Goal: Information Seeking & Learning: Learn about a topic

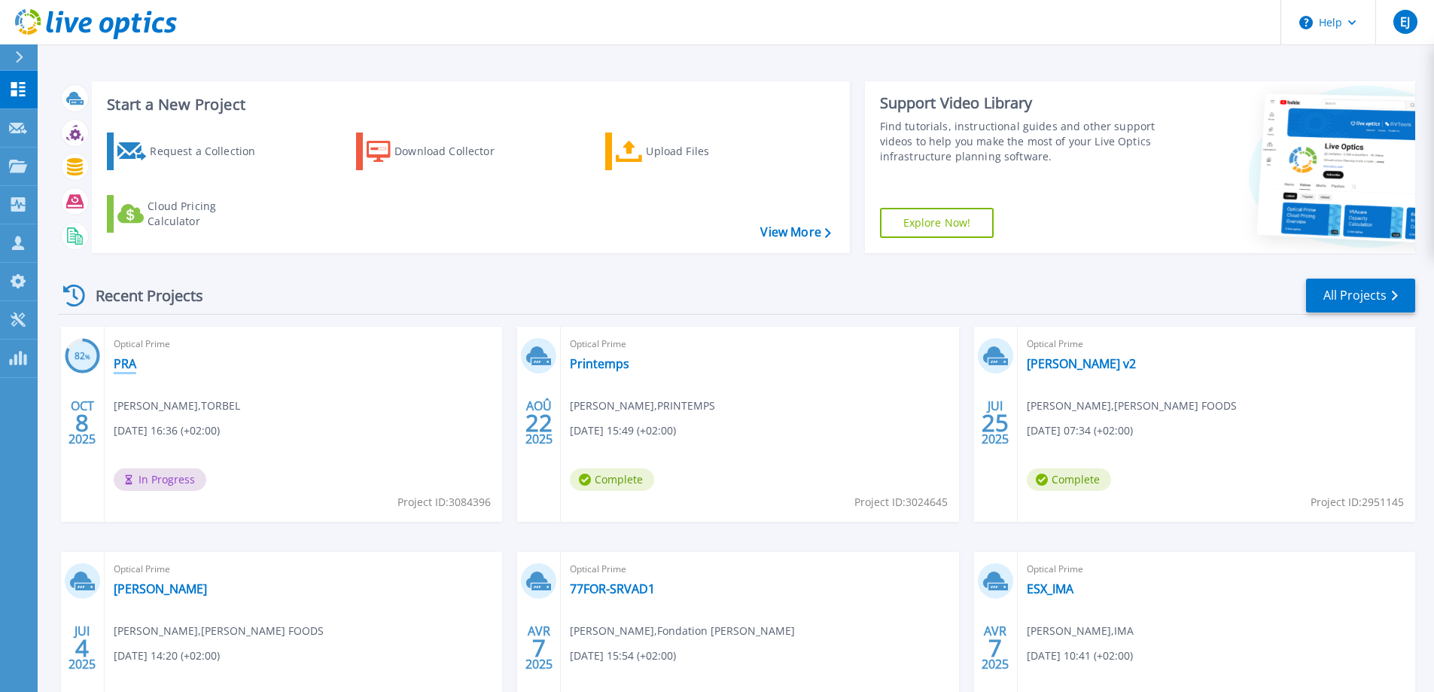
click at [125, 365] on link "PRA" at bounding box center [125, 363] width 23 height 15
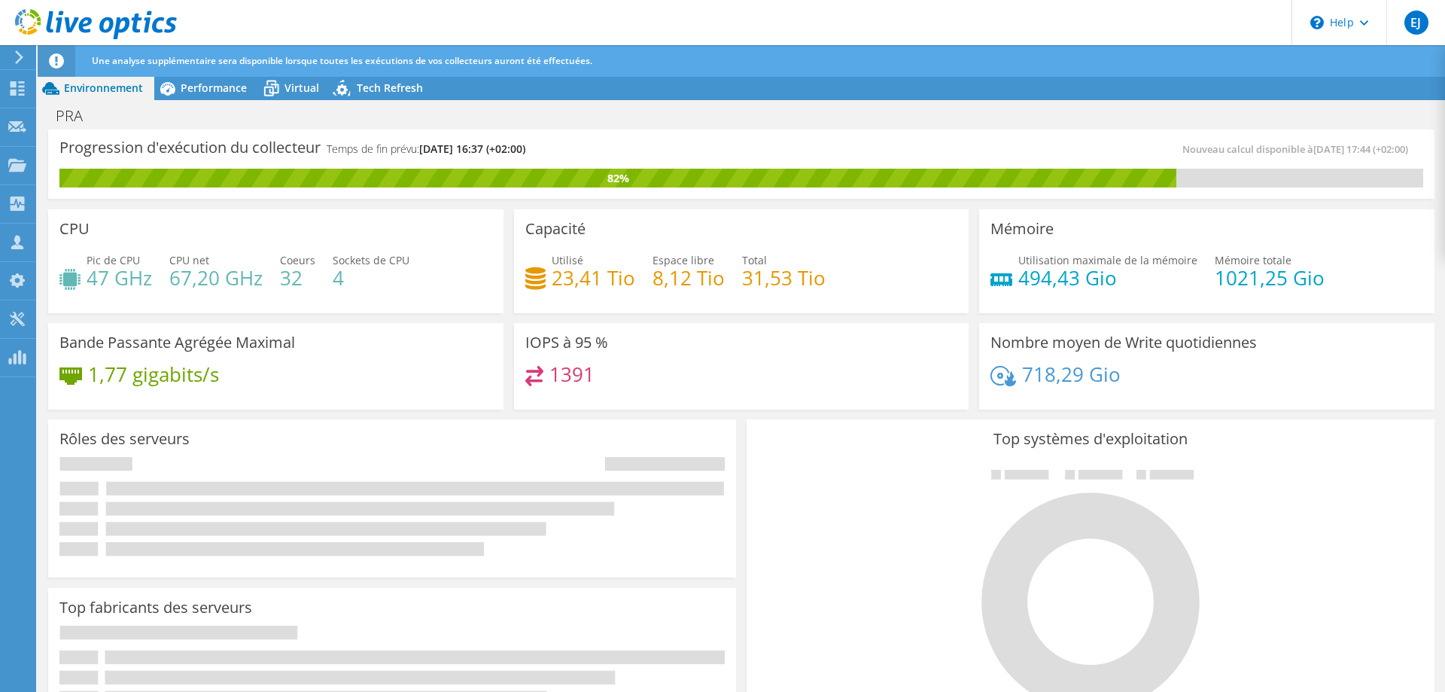
click at [504, 319] on div "Bande [PERSON_NAME] Agrégée Maximal 1,77 gigabits/s" at bounding box center [276, 364] width 466 height 93
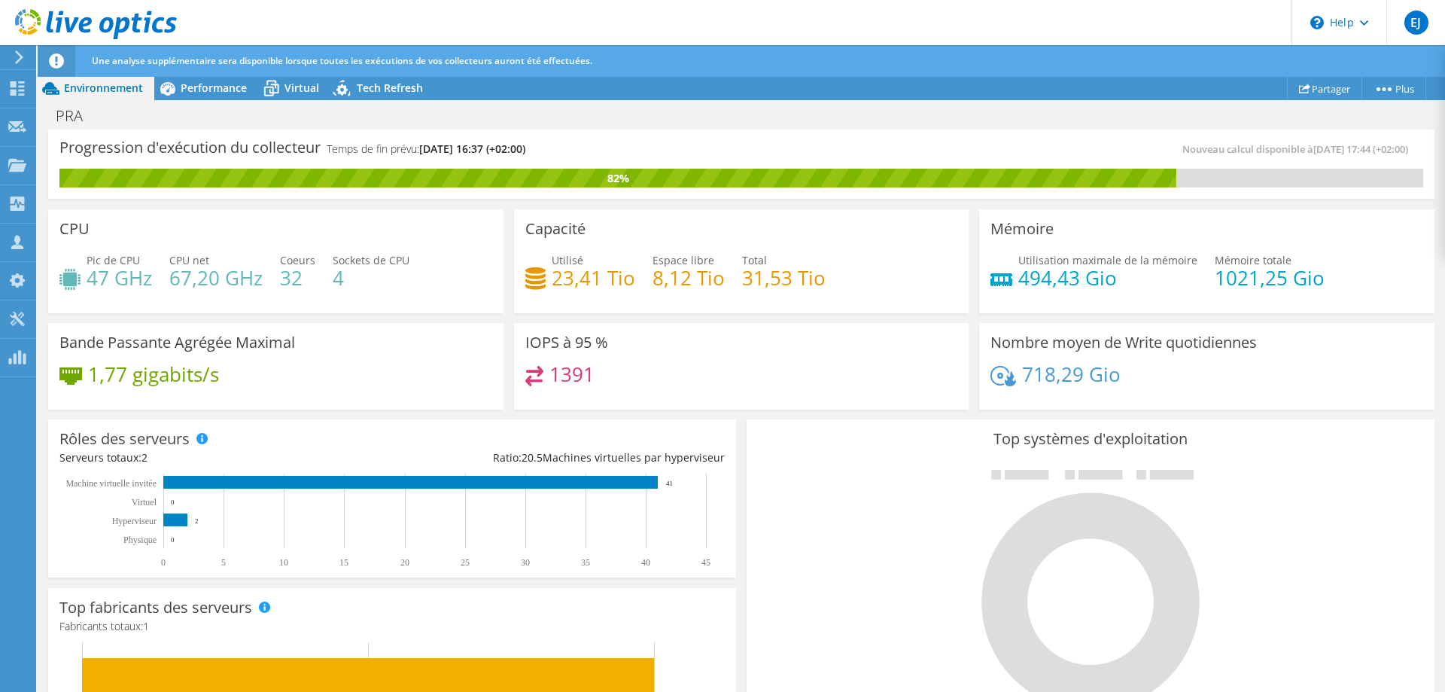
click at [509, 318] on div "IOPS à 95 % 1391" at bounding box center [742, 364] width 466 height 93
click at [742, 417] on div "Top systèmes d'exploitation Windows Linux VMware" at bounding box center [1091, 599] width 699 height 371
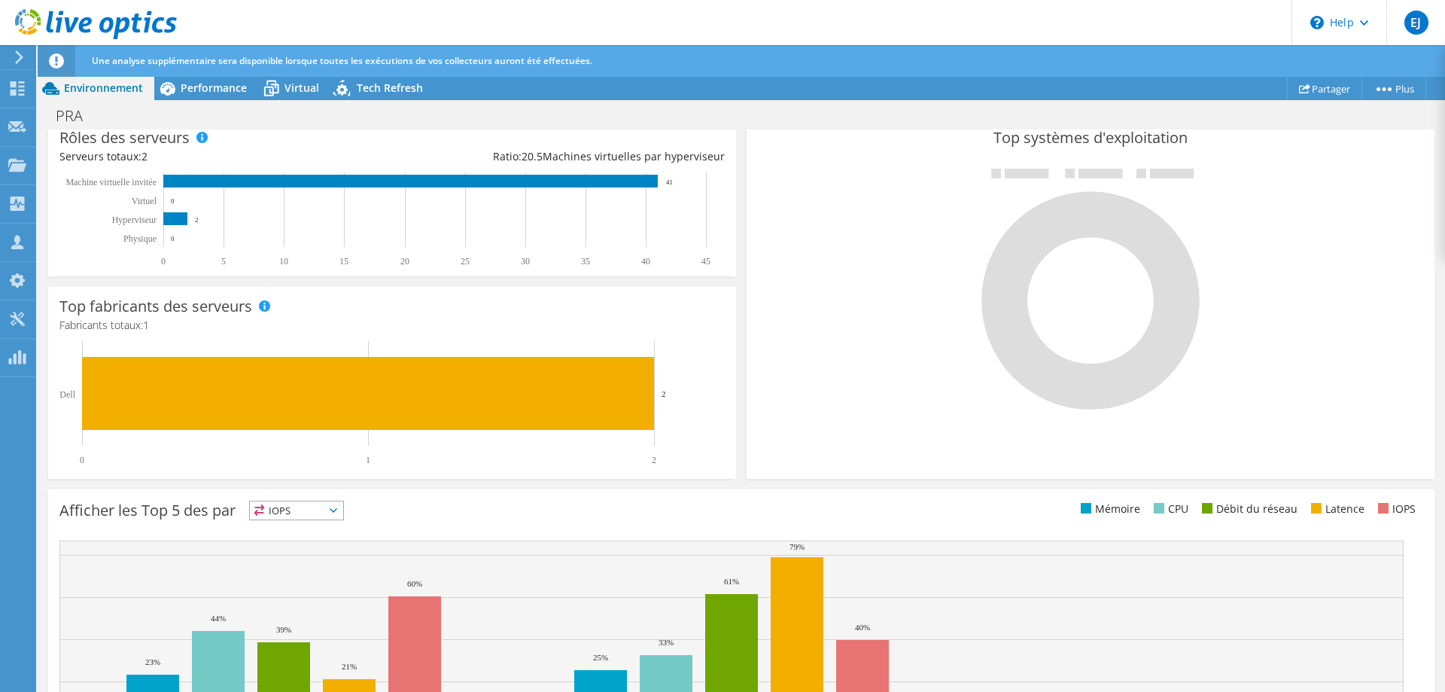
scroll to position [0, 0]
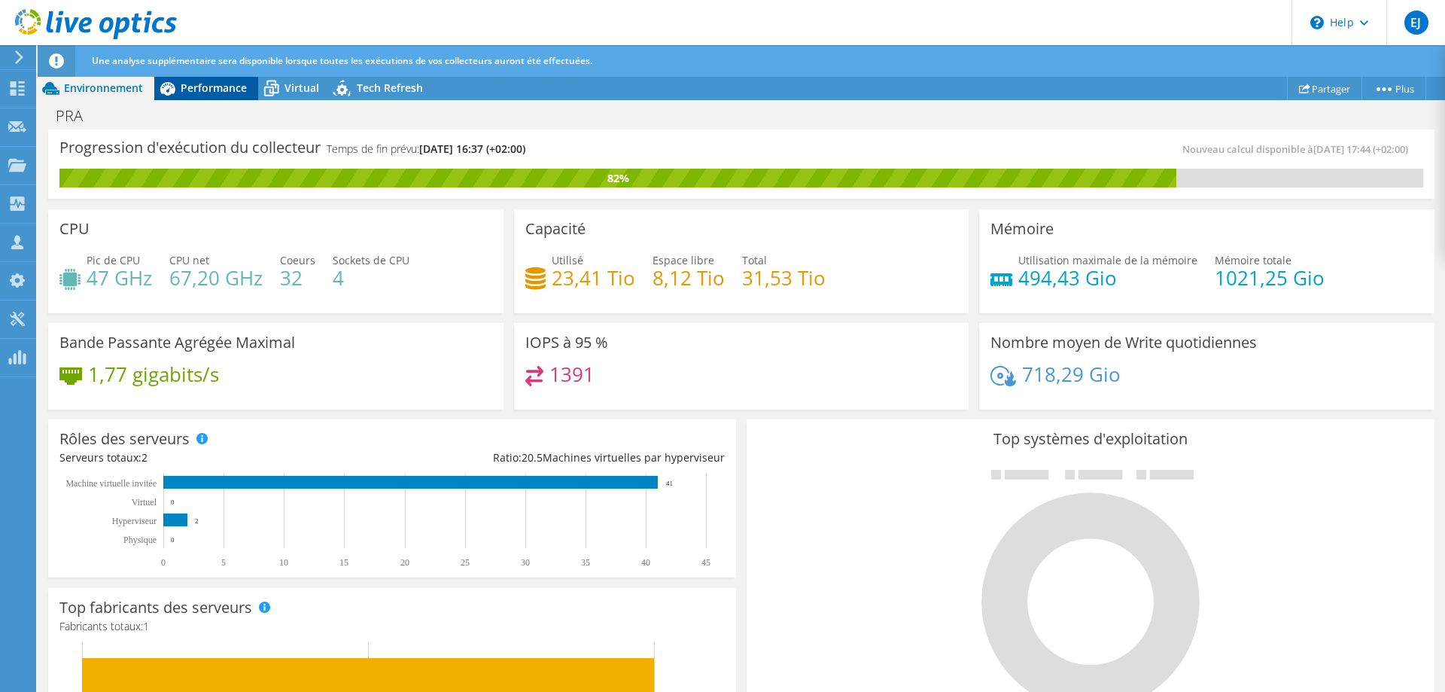
click at [209, 87] on span "Performance" at bounding box center [214, 88] width 66 height 14
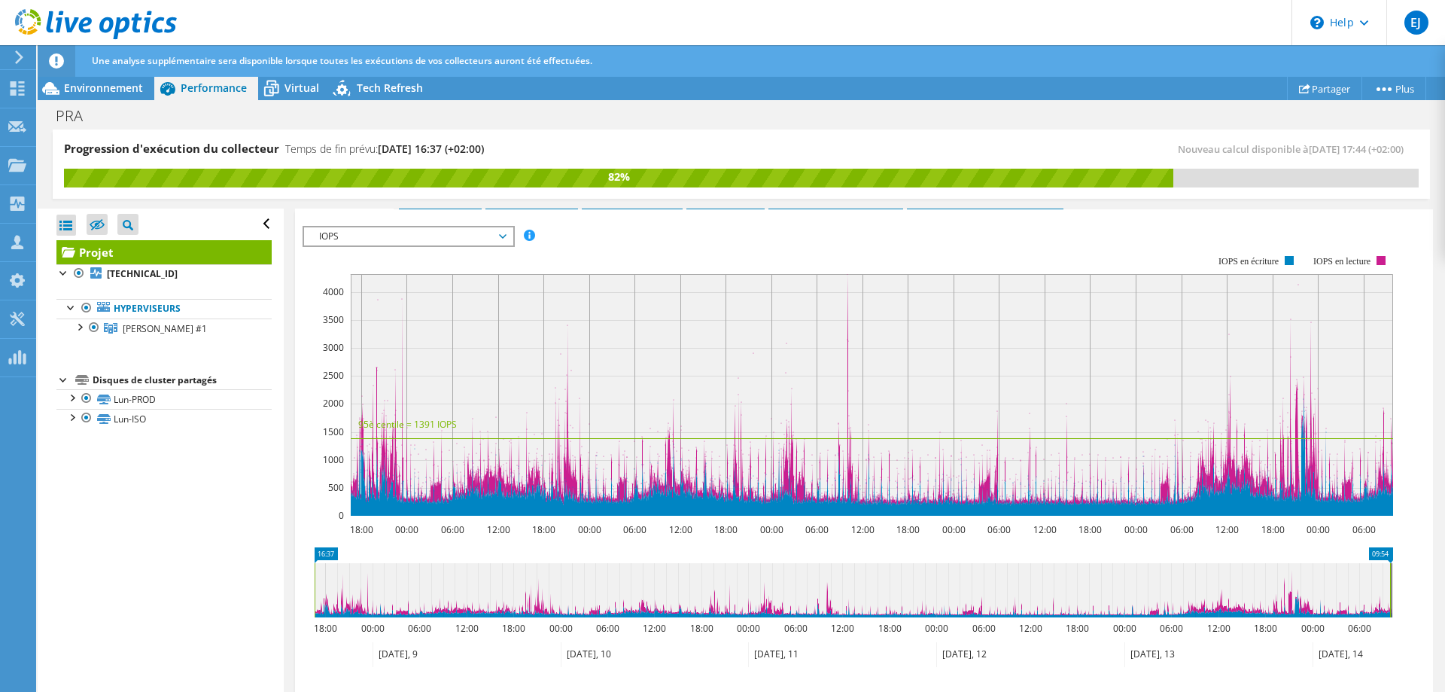
scroll to position [294, 0]
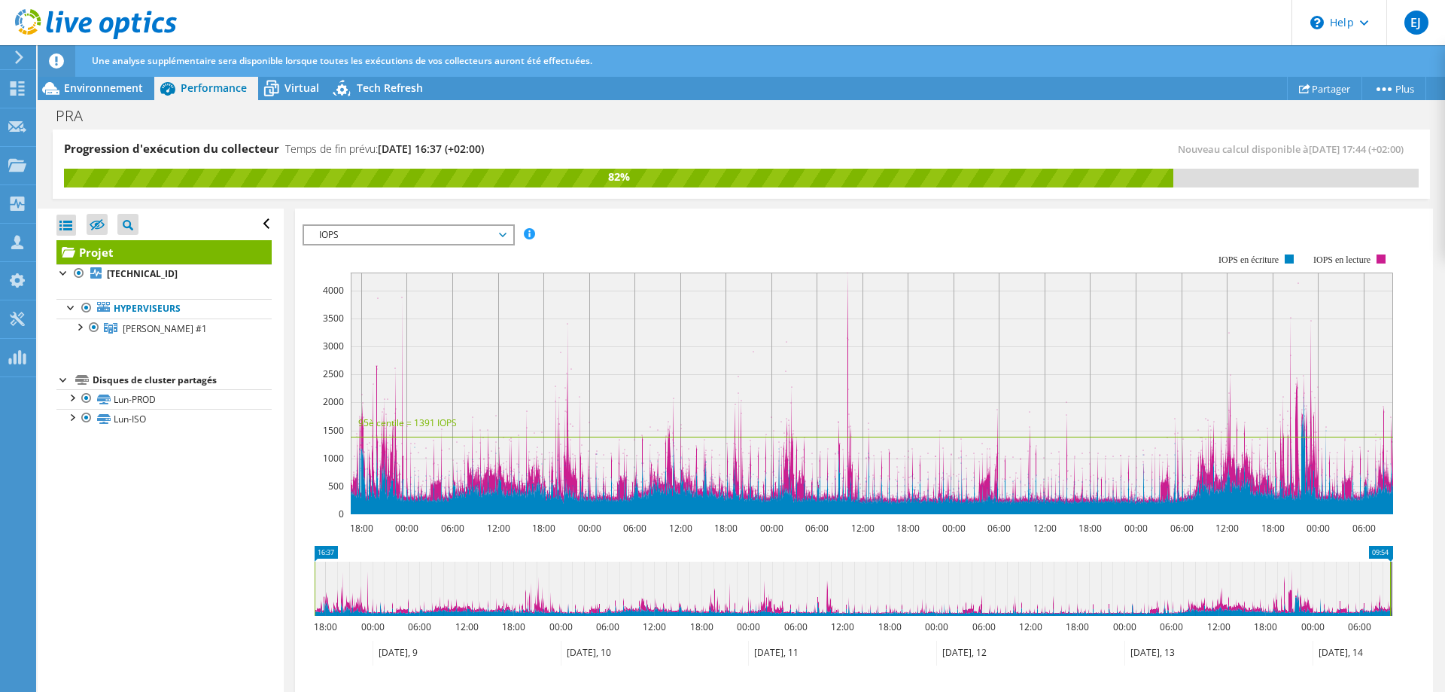
click at [407, 236] on span "IOPS" at bounding box center [408, 235] width 193 height 18
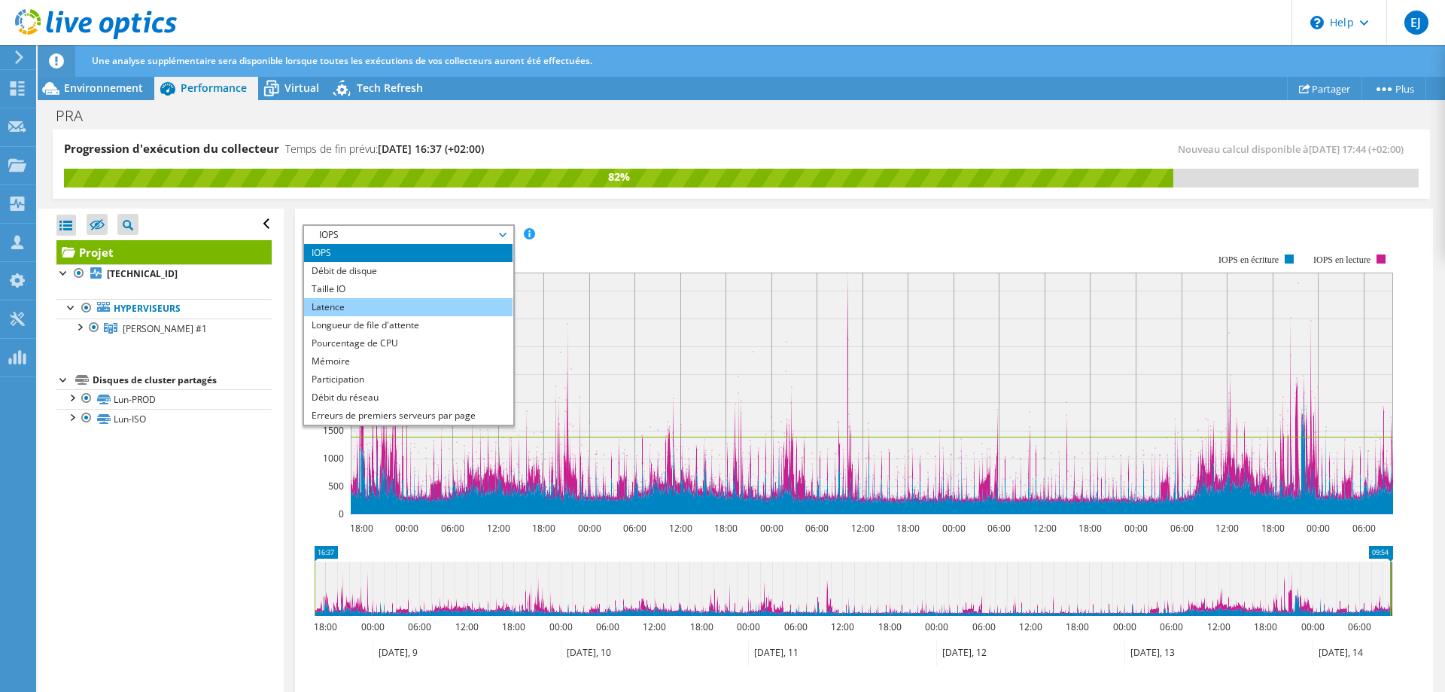
click at [349, 303] on li "Latence" at bounding box center [408, 307] width 209 height 18
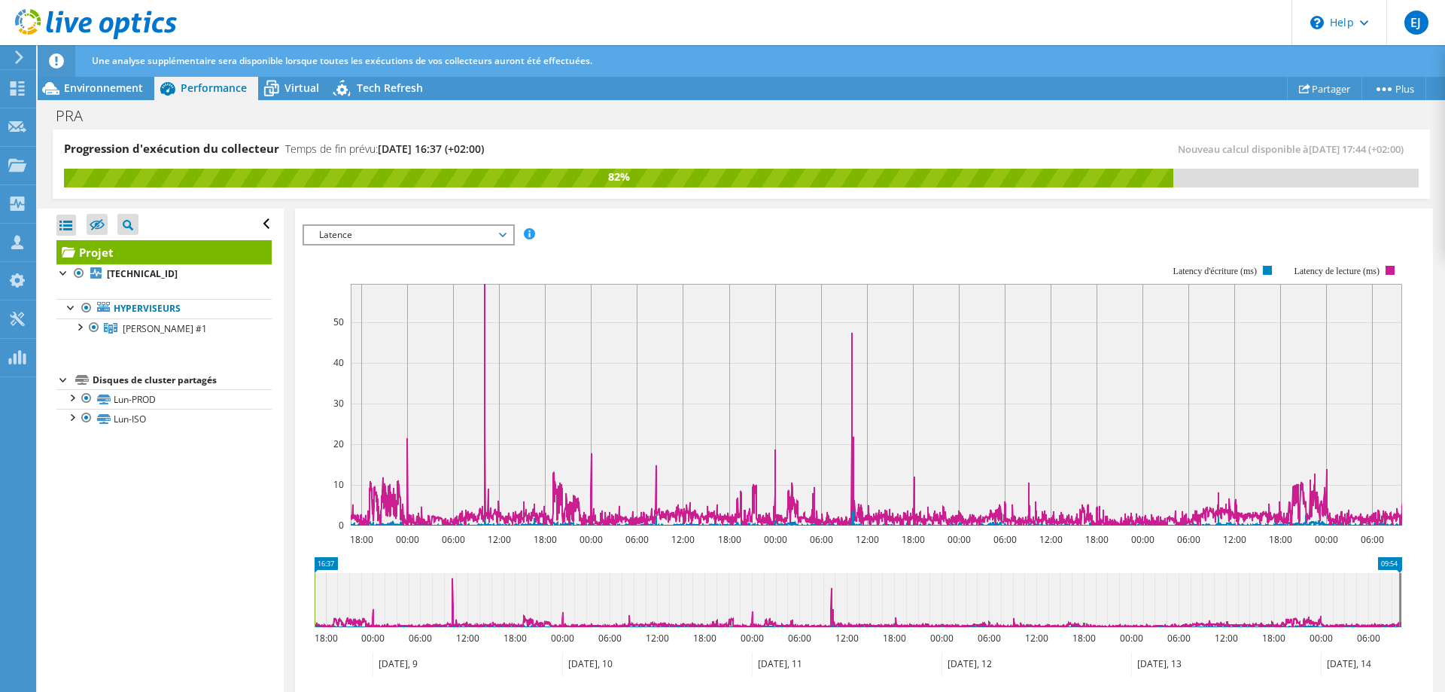
click at [373, 246] on rect at bounding box center [853, 395] width 1100 height 301
click at [374, 242] on span "Latence" at bounding box center [408, 235] width 193 height 18
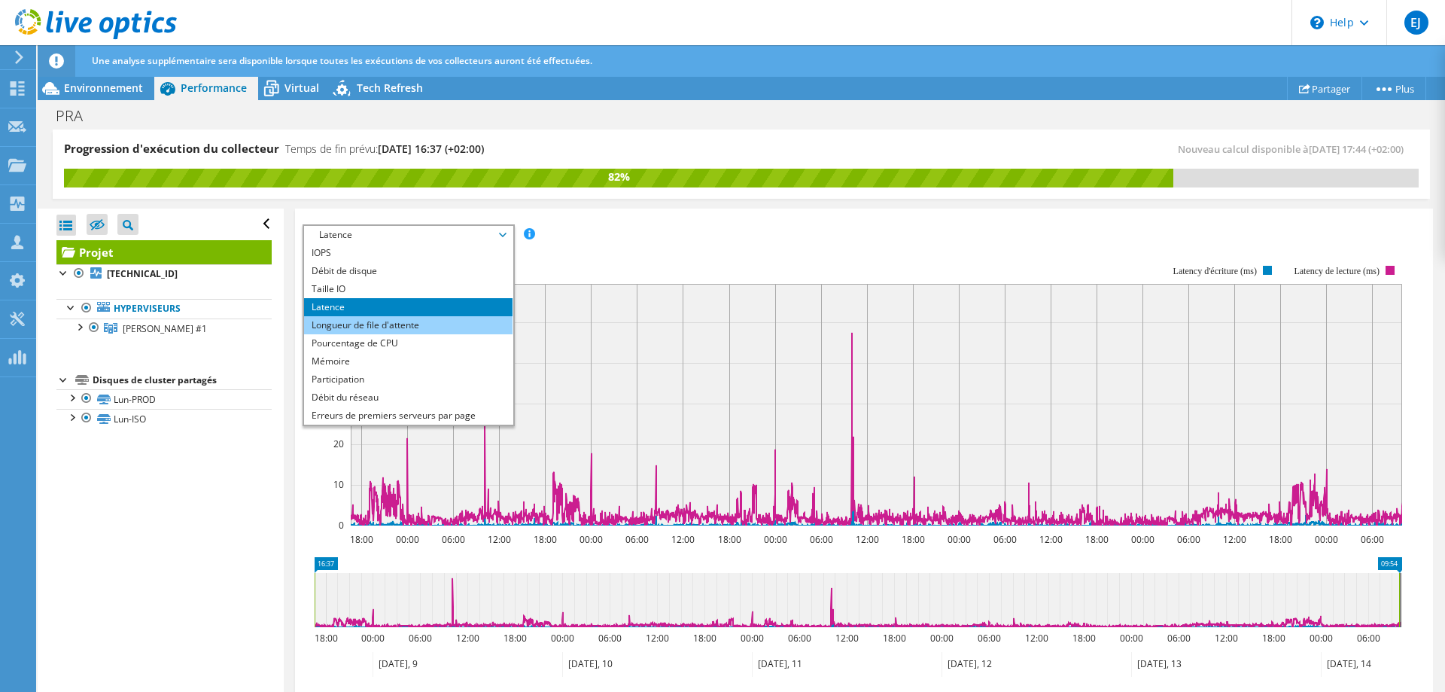
click at [364, 324] on li "Longueur de file d'attente" at bounding box center [408, 325] width 209 height 18
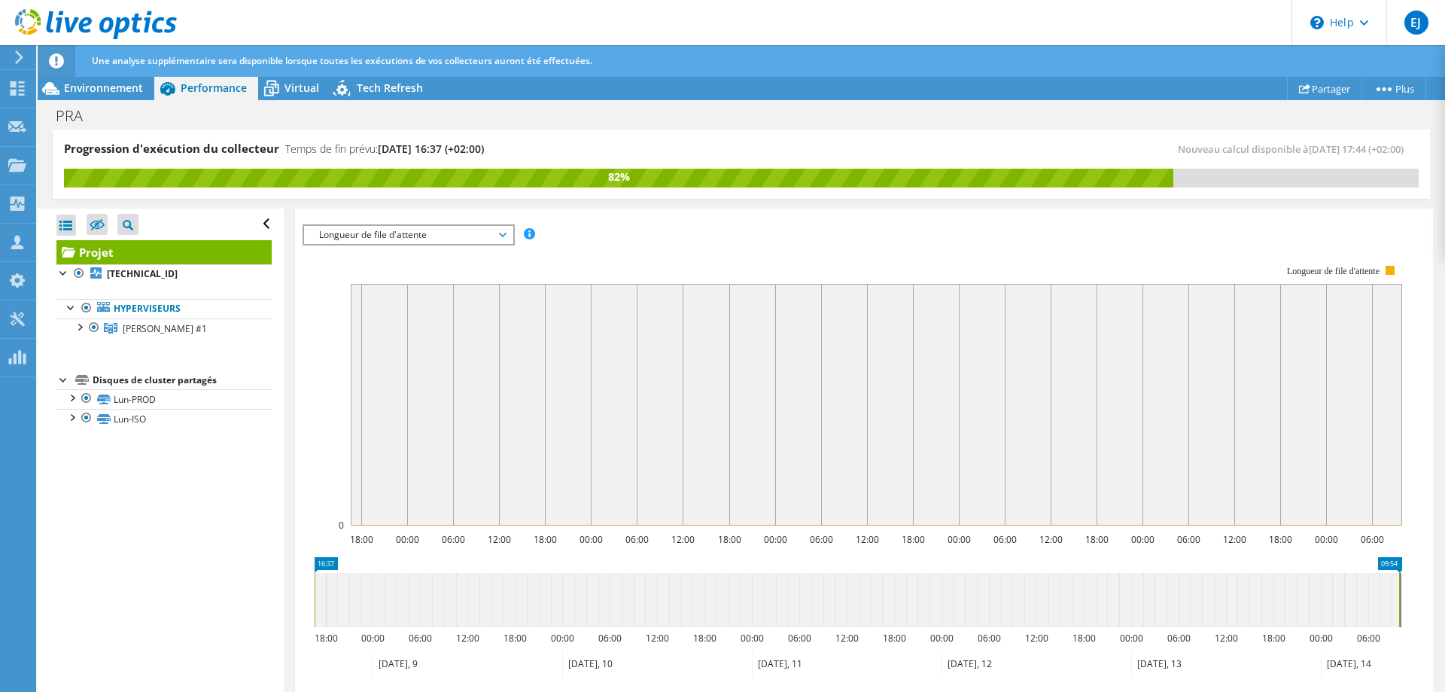
click at [413, 239] on span "Longueur de file d'attente" at bounding box center [408, 235] width 193 height 18
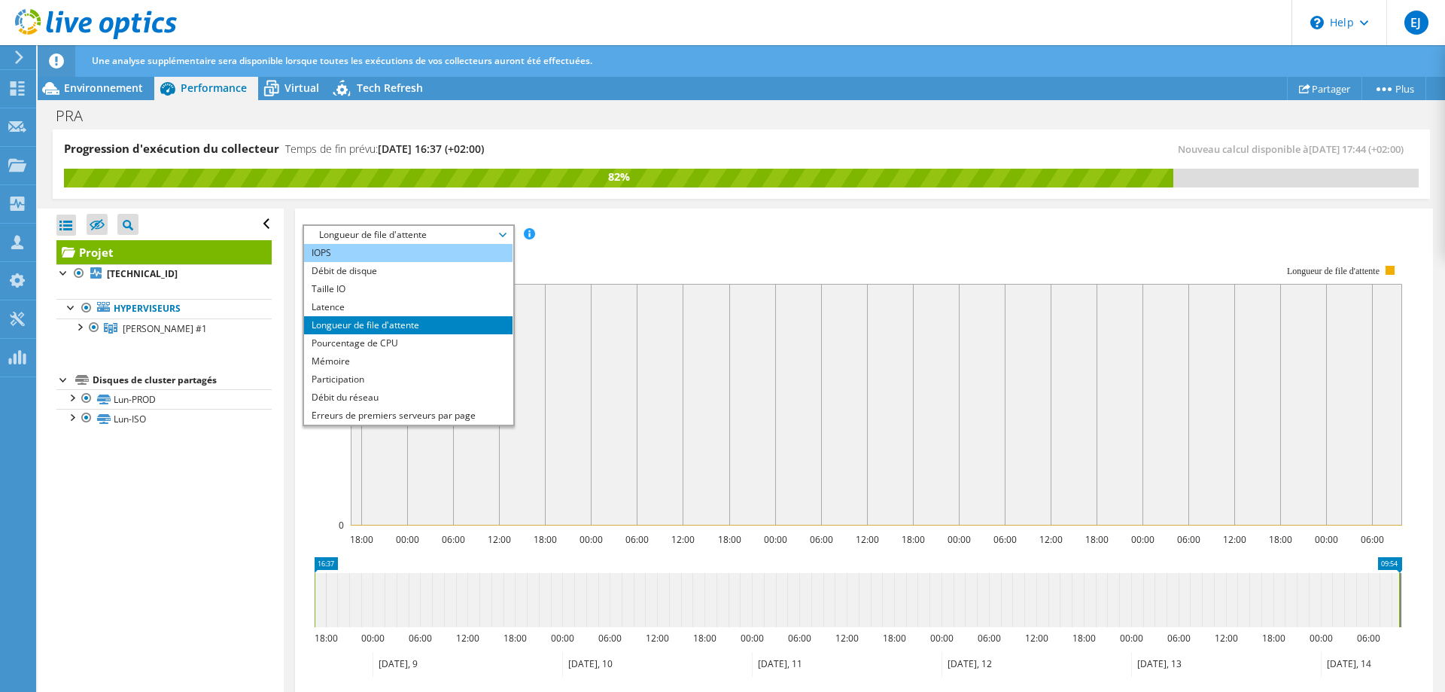
click at [387, 252] on li "IOPS" at bounding box center [408, 253] width 209 height 18
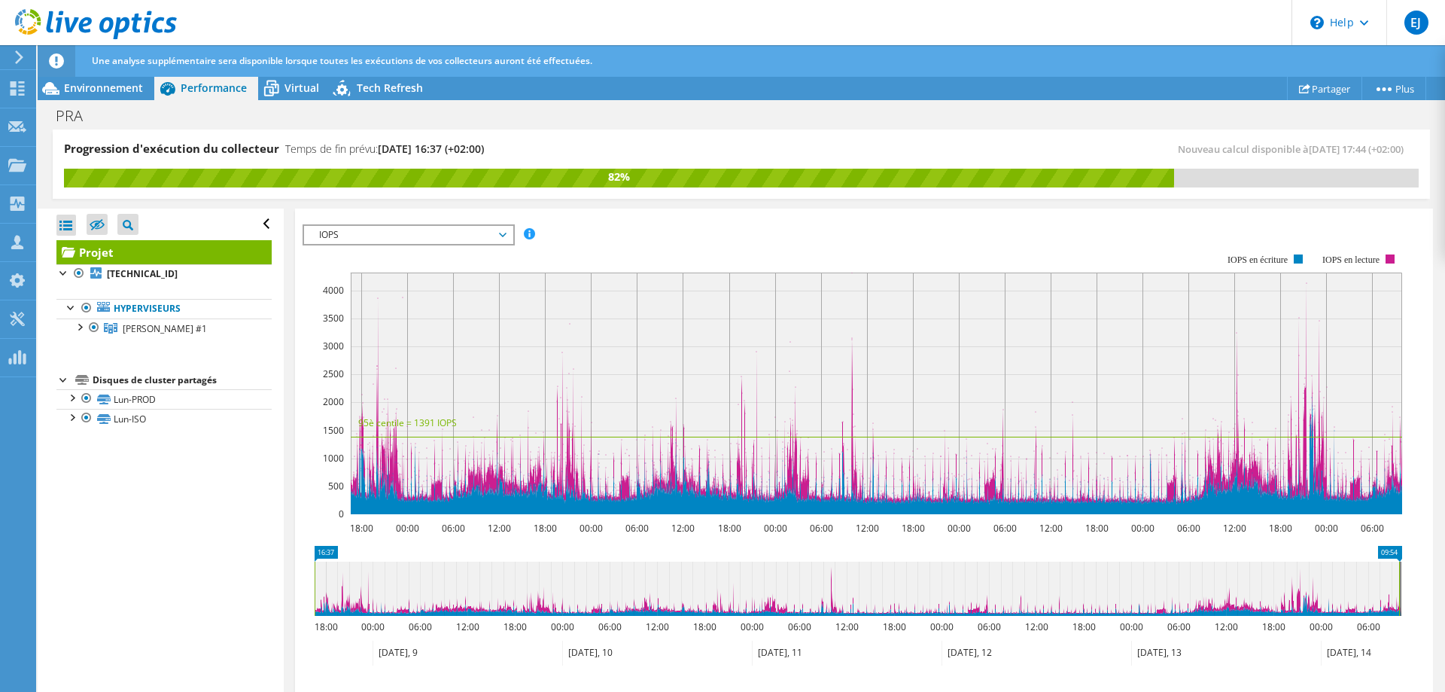
click at [353, 235] on span "IOPS" at bounding box center [408, 235] width 193 height 18
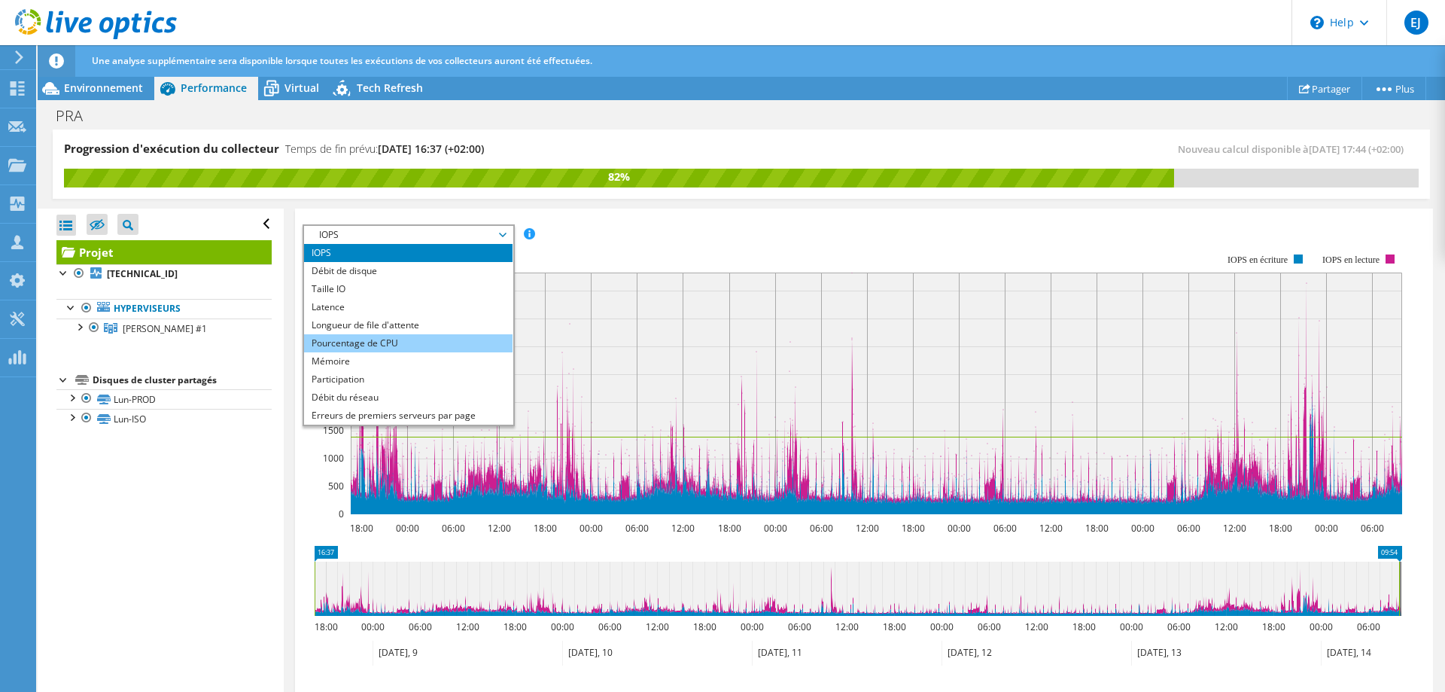
click at [385, 343] on li "Pourcentage de CPU" at bounding box center [408, 343] width 209 height 18
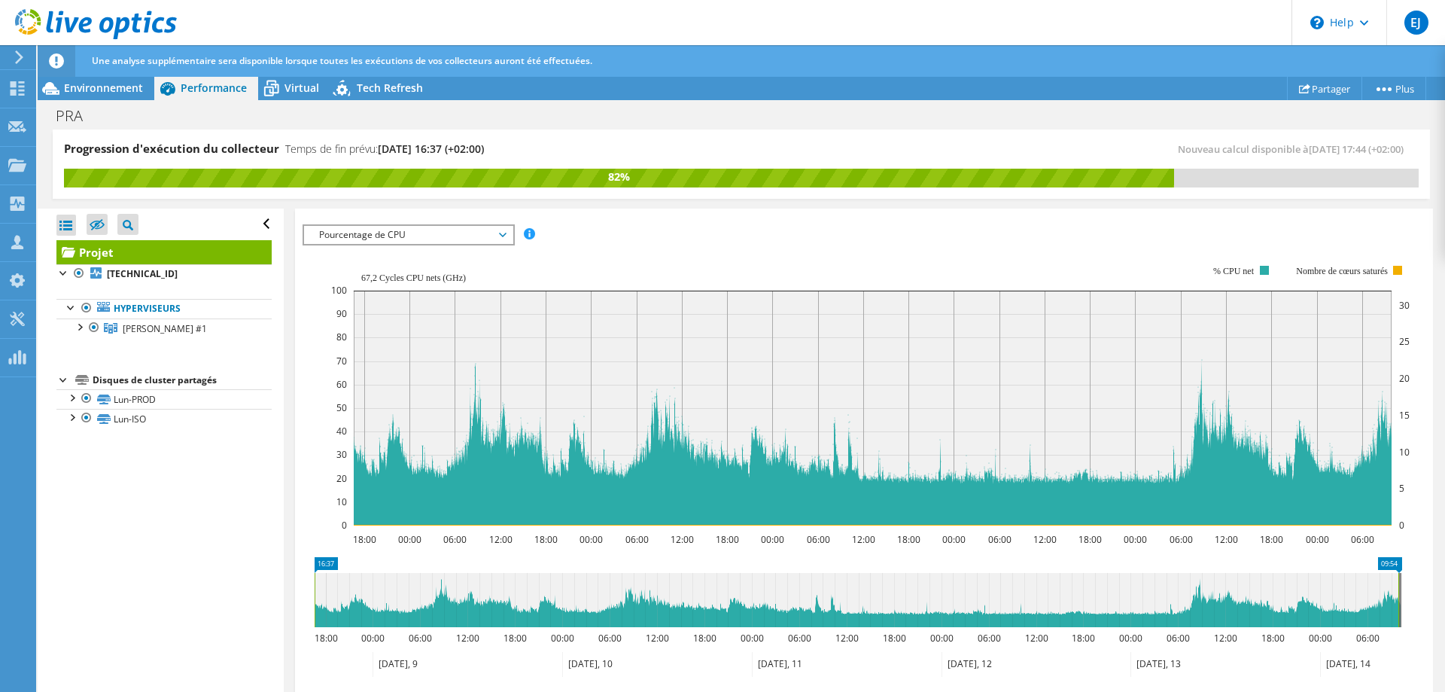
click at [443, 236] on span "Pourcentage de CPU" at bounding box center [408, 235] width 193 height 18
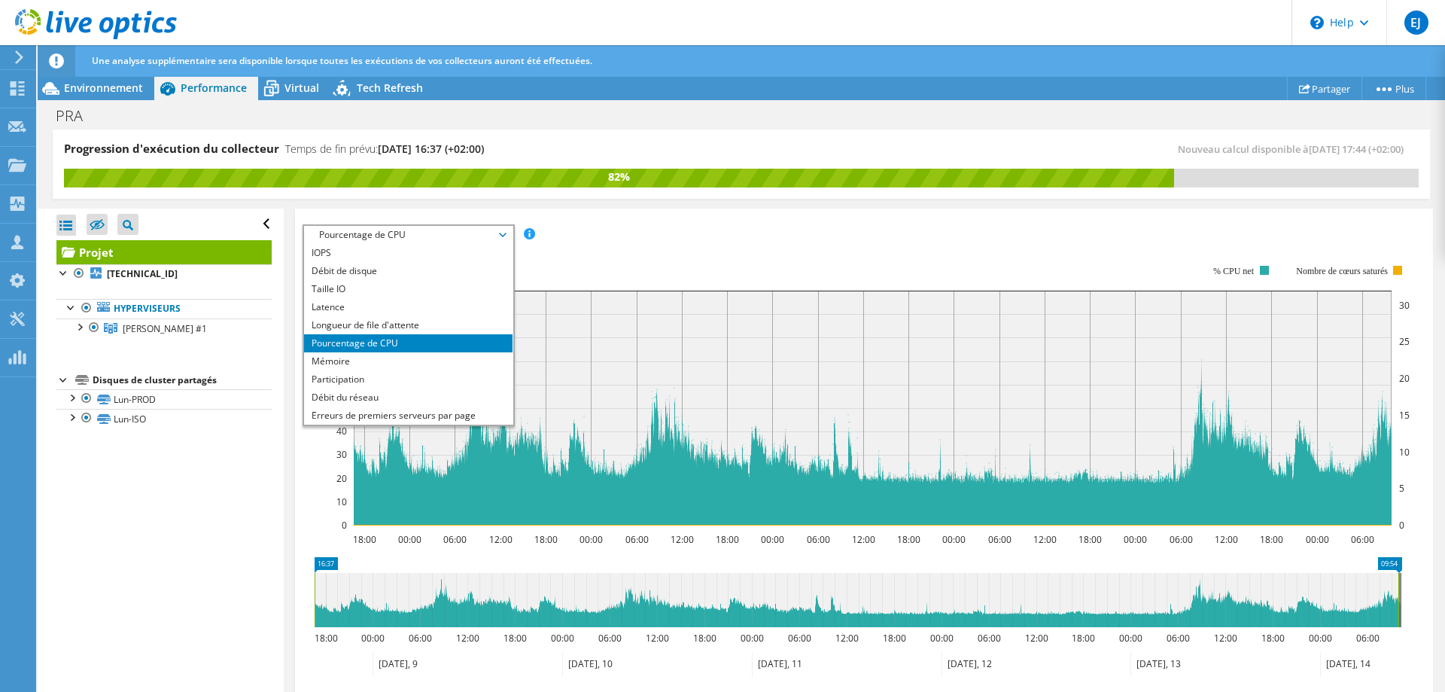
click at [443, 236] on span "Pourcentage de CPU" at bounding box center [408, 235] width 193 height 18
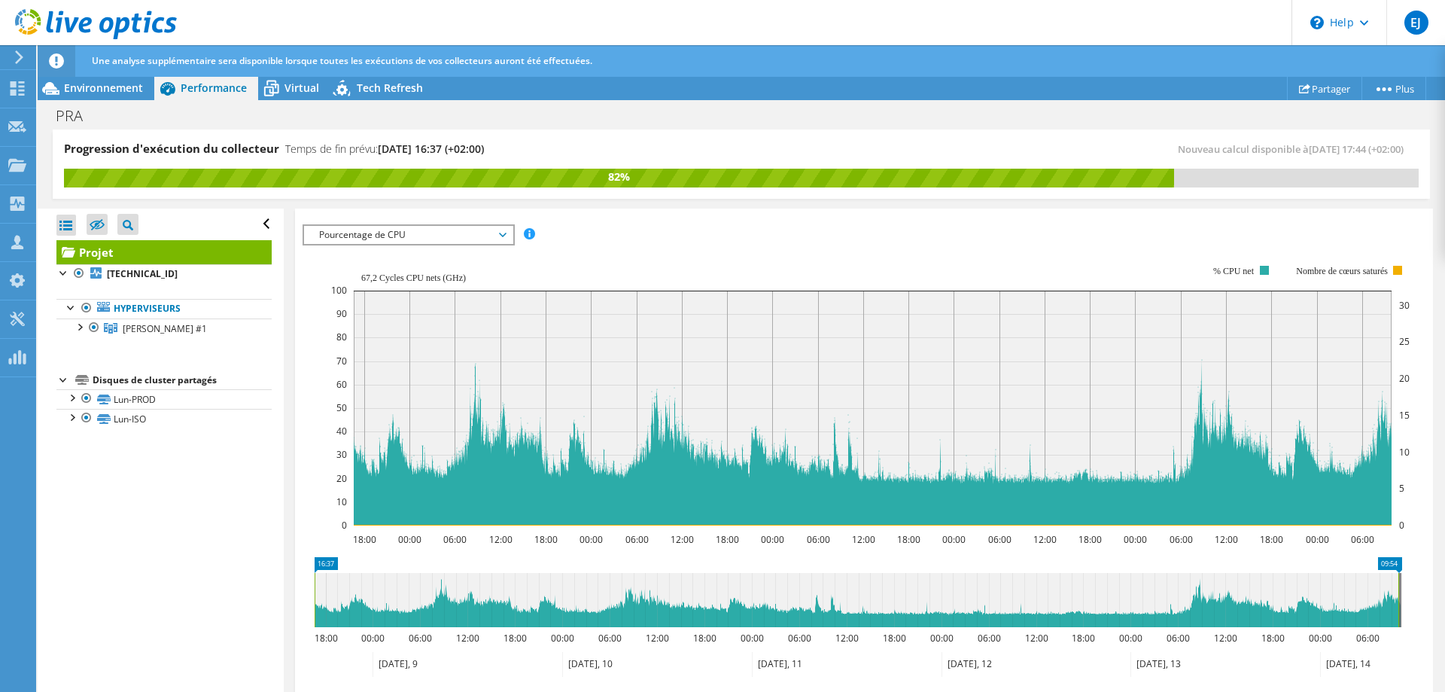
drag, startPoint x: 443, startPoint y: 236, endPoint x: 298, endPoint y: 321, distance: 167.7
click at [298, 321] on section "IOPS Débit [PERSON_NAME] Taille IO Latence Longueur de file d'attente Pourcenta…" at bounding box center [864, 518] width 1138 height 620
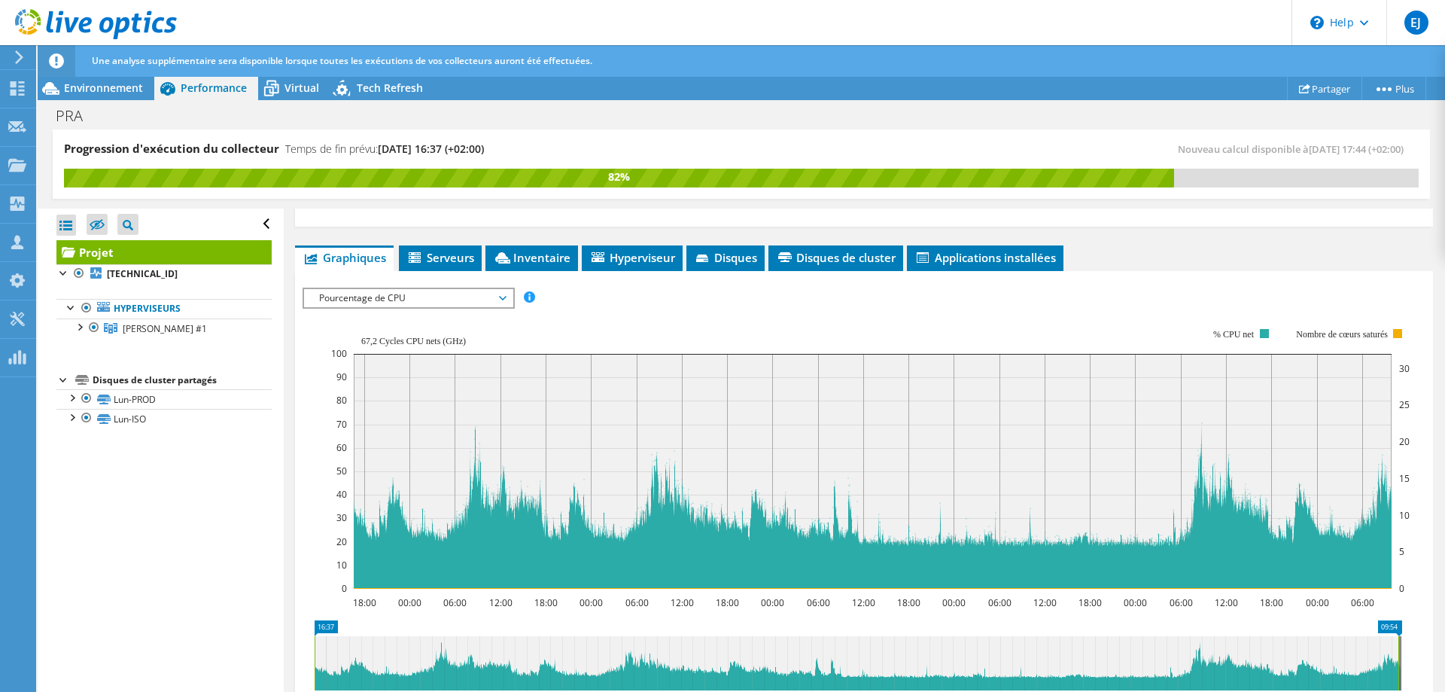
scroll to position [219, 0]
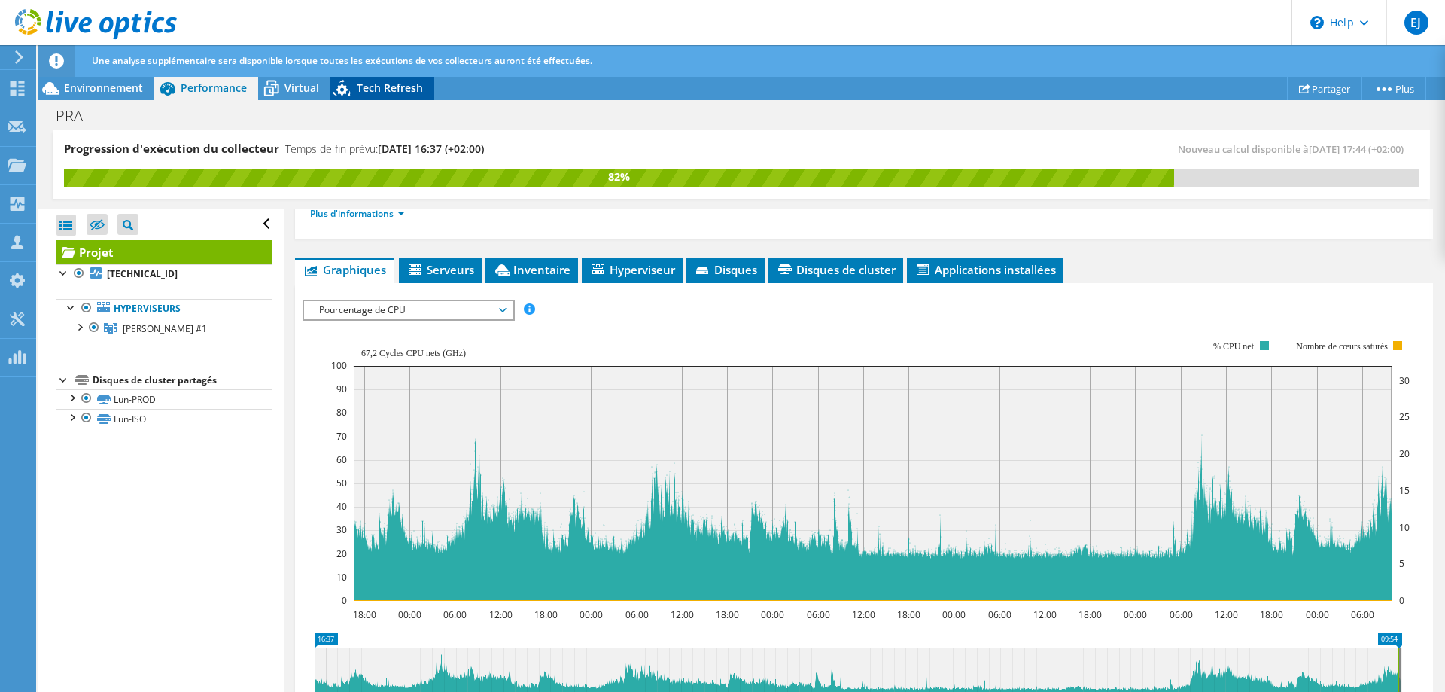
click at [355, 89] on icon at bounding box center [344, 90] width 26 height 31
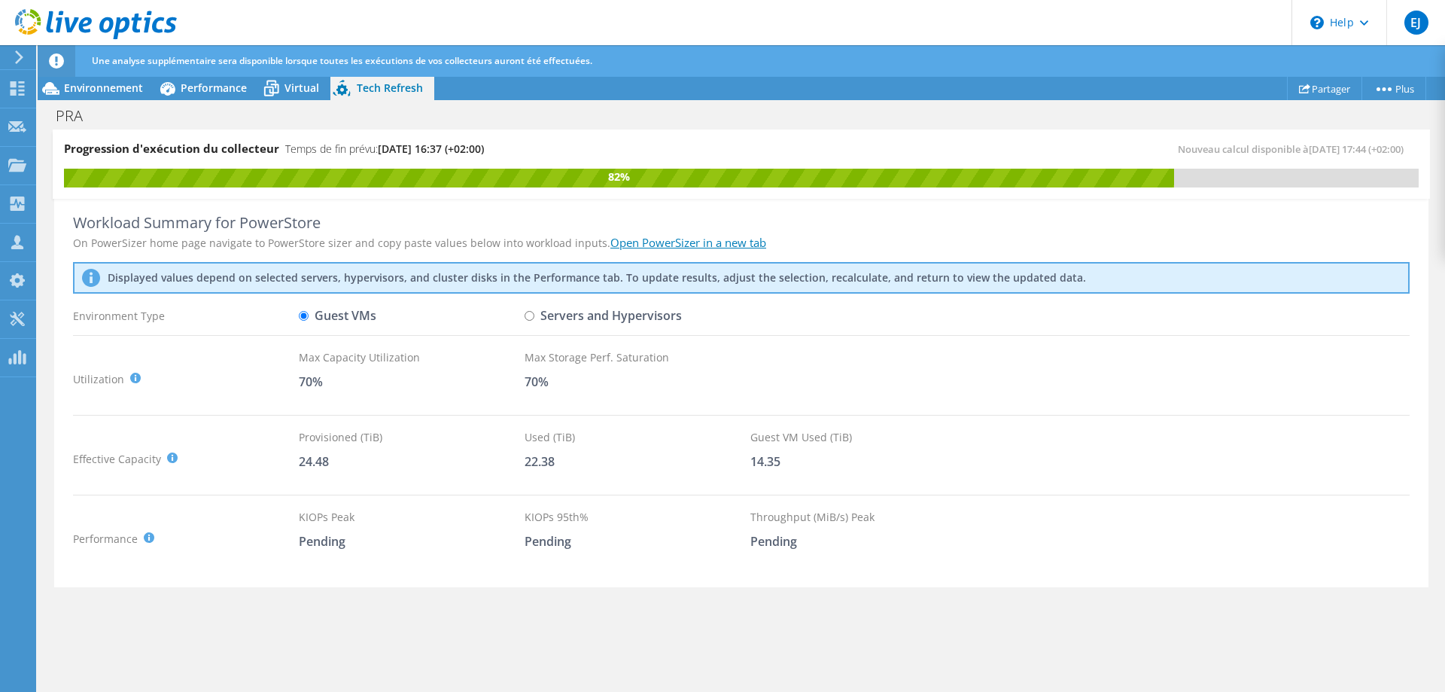
scroll to position [69, 0]
click at [531, 318] on input "Servers and Hypervisors" at bounding box center [530, 316] width 10 height 10
radio input "true"
click at [303, 315] on input "Guest VMs" at bounding box center [304, 316] width 10 height 10
radio input "true"
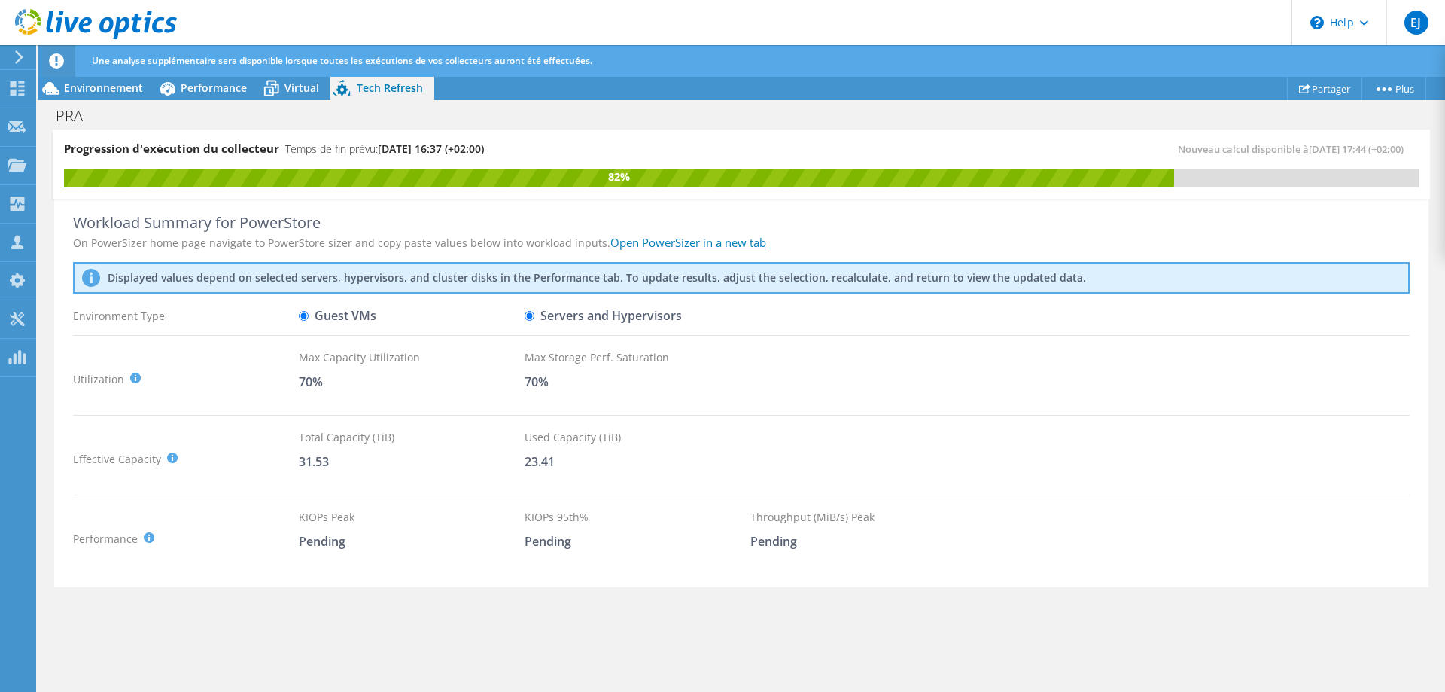
radio input "false"
click at [292, 93] on span "Virtual" at bounding box center [302, 88] width 35 height 14
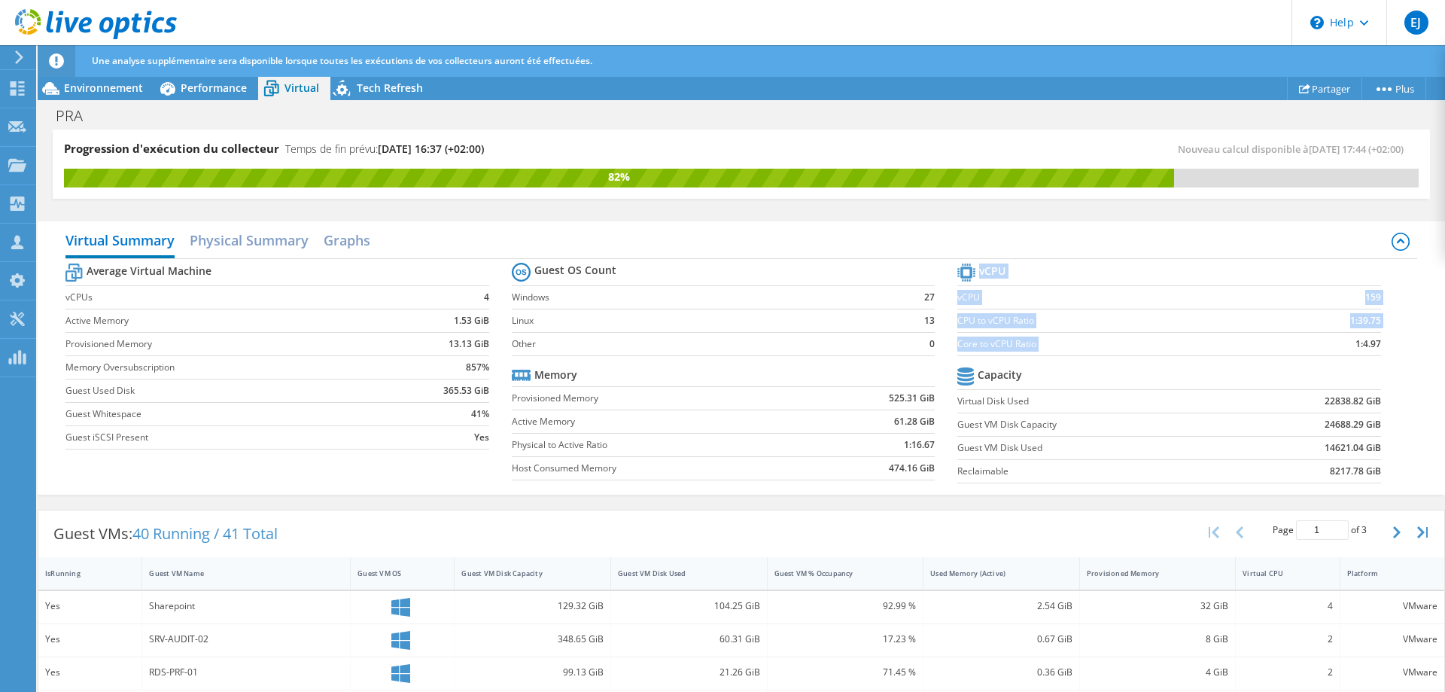
drag, startPoint x: 1337, startPoint y: 342, endPoint x: 1382, endPoint y: 345, distance: 45.3
click at [1382, 345] on section "vCPU vCPU 159 CPU to vCPU Ratio 1:39.75 Core to vCPU Ratio 1:4.97 Capacity Virt…" at bounding box center [1181, 375] width 446 height 231
click at [1293, 334] on td "1:4.97" at bounding box center [1325, 343] width 111 height 23
